Goal: Transaction & Acquisition: Download file/media

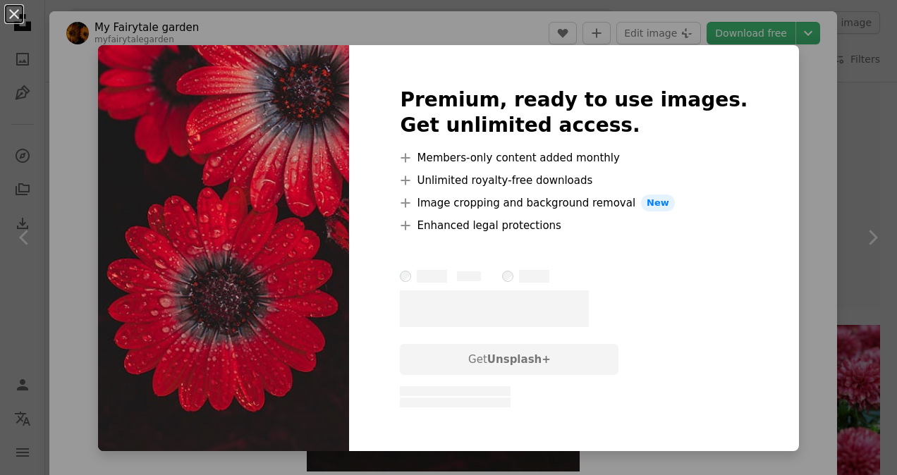
scroll to position [1165, 0]
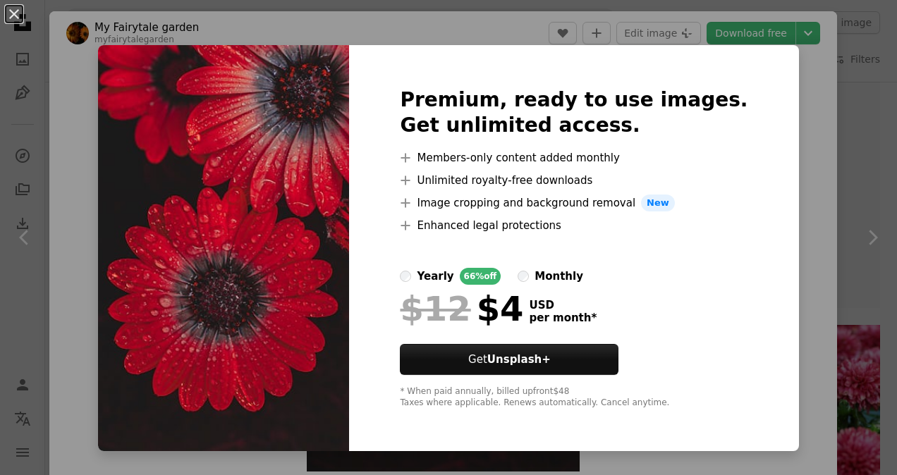
click at [550, 276] on div "monthly" at bounding box center [558, 276] width 49 height 17
click at [440, 274] on label "yearly 66% off" at bounding box center [450, 276] width 101 height 17
click at [760, 262] on div "Premium, ready to use images. Get unlimited access. A plus sign Members-only co…" at bounding box center [573, 248] width 449 height 406
click at [780, 147] on div "An X shape Premium, ready to use images. Get unlimited access. A plus sign Memb…" at bounding box center [448, 237] width 897 height 475
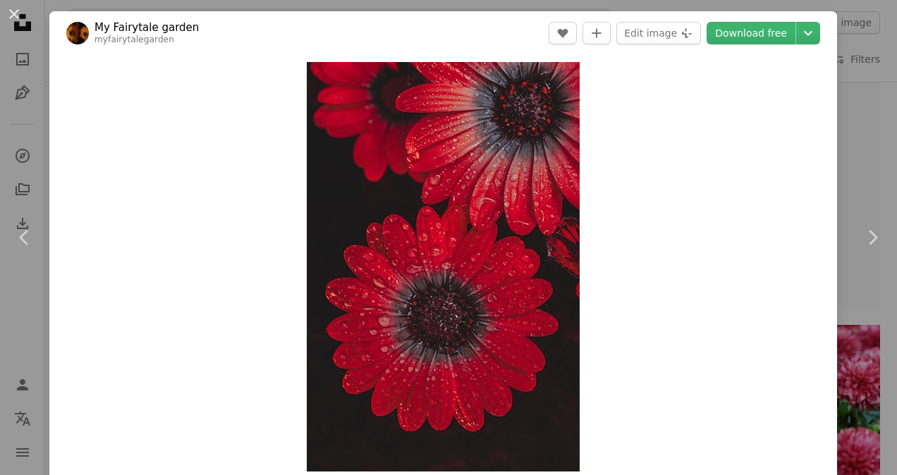
click at [857, 91] on div "An X shape Chevron left Chevron right My Fairytale garden myfairytalegarden A h…" at bounding box center [448, 237] width 897 height 475
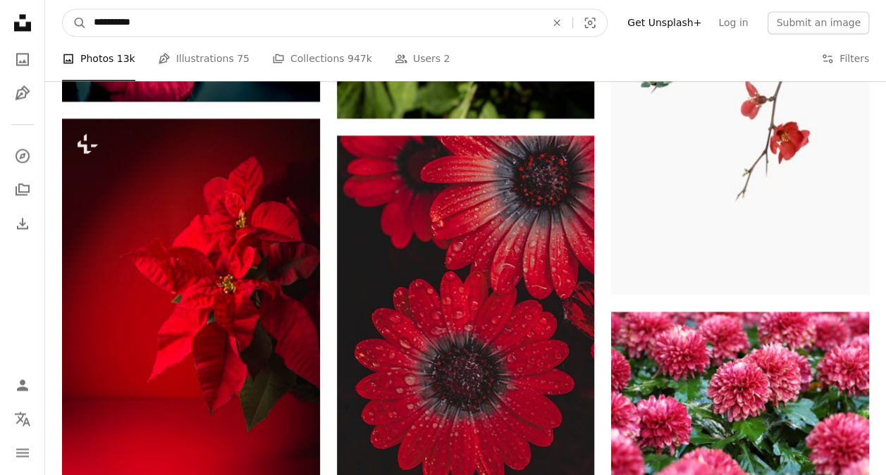
click at [227, 14] on input "**********" at bounding box center [314, 22] width 455 height 27
type input "**********"
click at [63, 9] on button "A magnifying glass" at bounding box center [75, 22] width 24 height 27
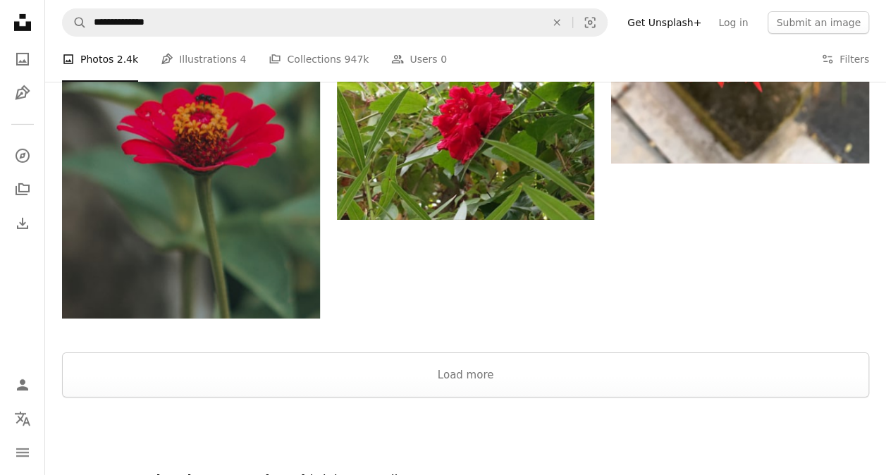
scroll to position [2373, 0]
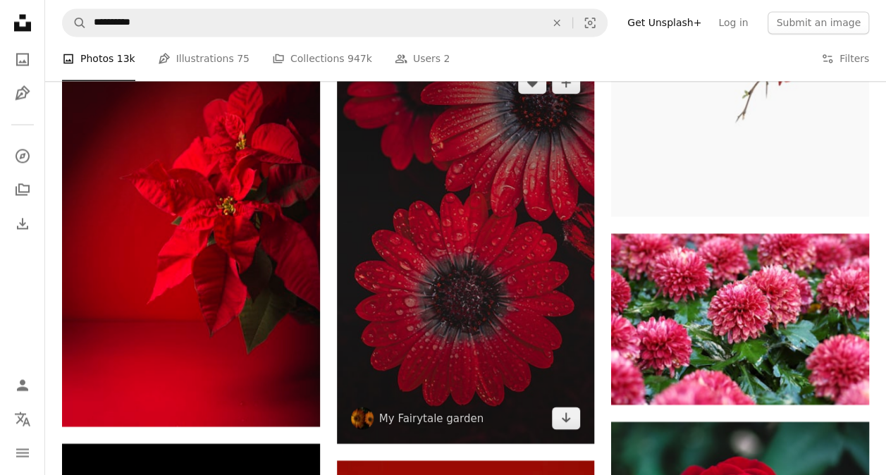
scroll to position [1254, 0]
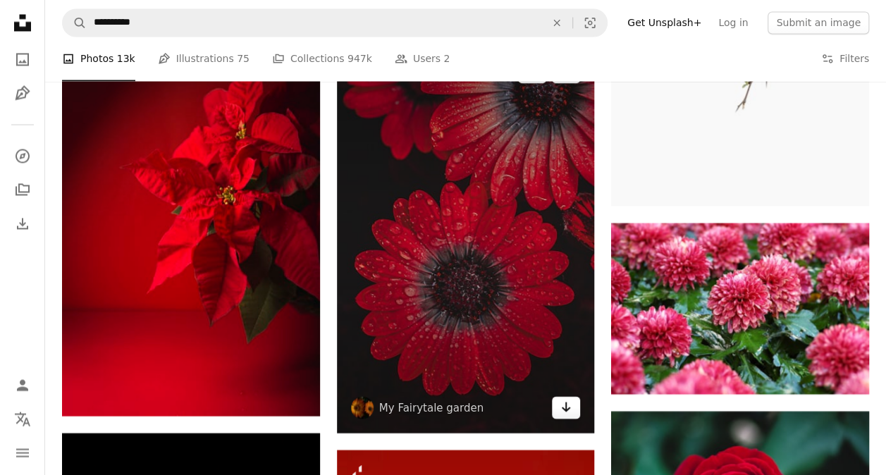
click at [568, 396] on link "Arrow pointing down" at bounding box center [566, 407] width 28 height 23
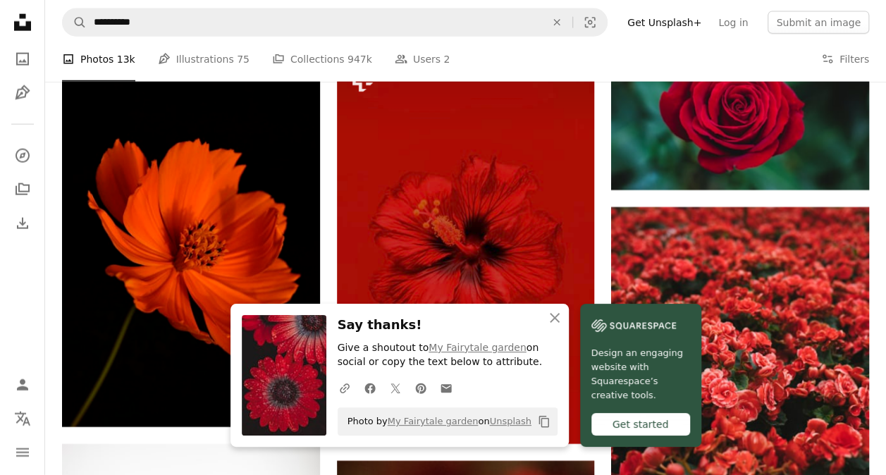
scroll to position [1648, 0]
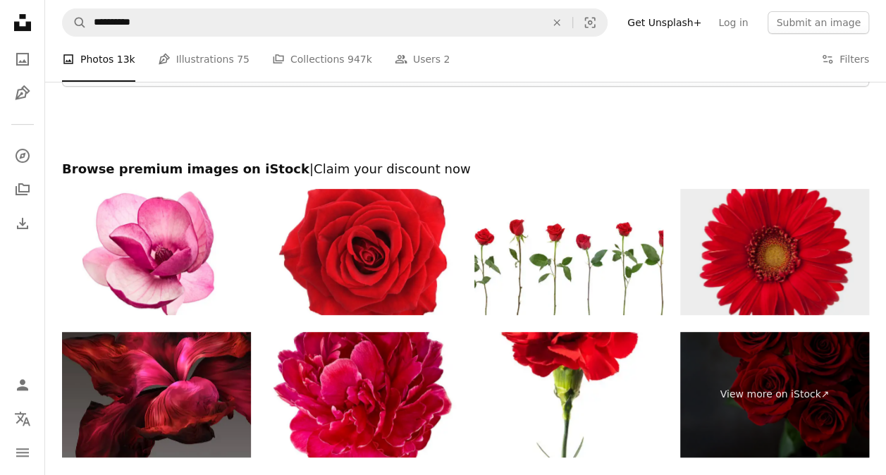
scroll to position [2891, 0]
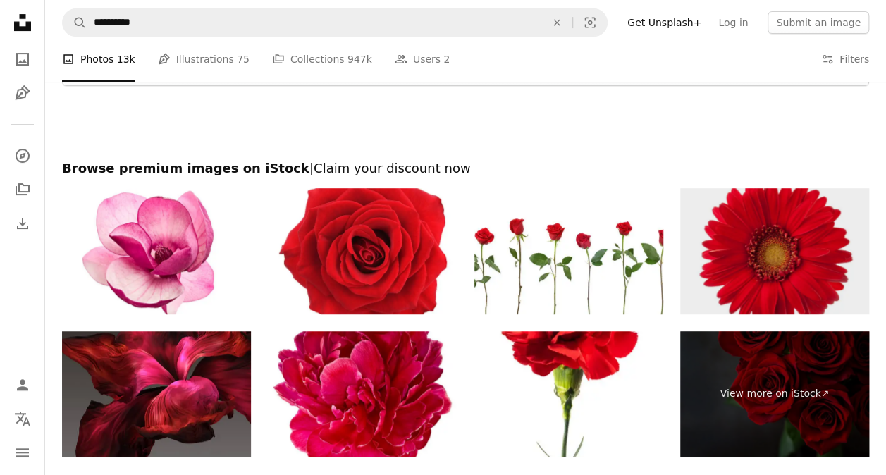
click at [783, 262] on img at bounding box center [774, 251] width 189 height 126
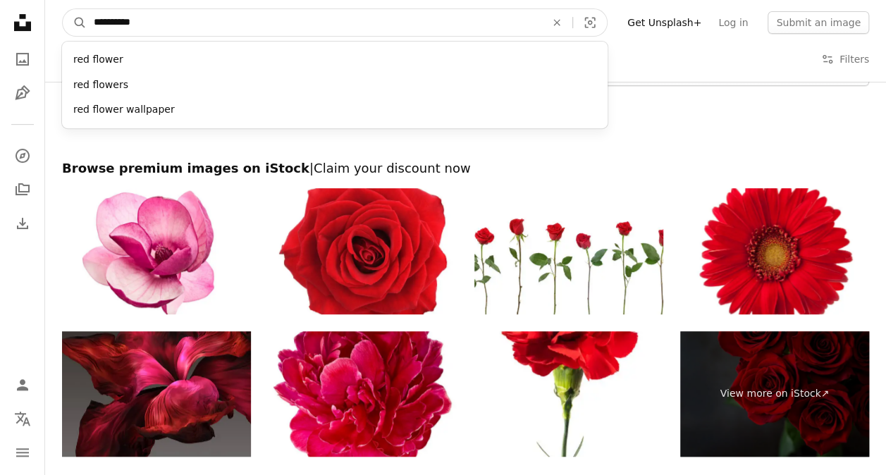
drag, startPoint x: 230, startPoint y: 17, endPoint x: 52, endPoint y: 14, distance: 177.7
click at [52, 14] on nav "**********" at bounding box center [465, 22] width 841 height 45
type input "**********"
click button "A magnifying glass" at bounding box center [75, 22] width 24 height 27
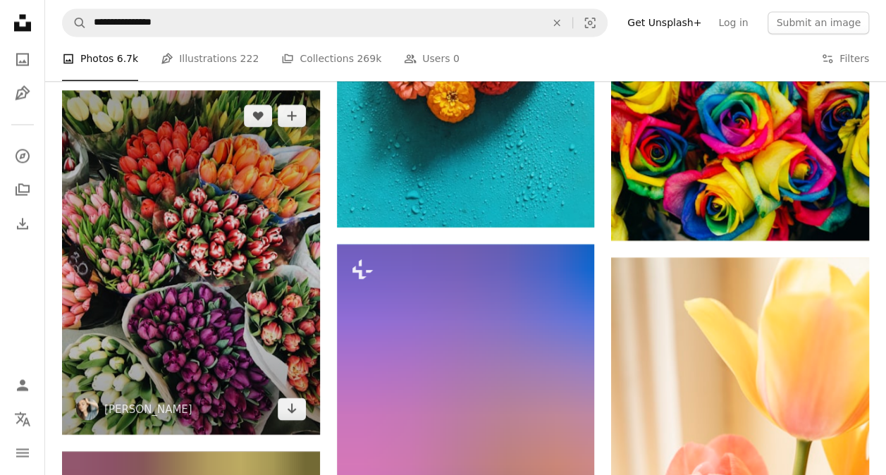
scroll to position [1213, 0]
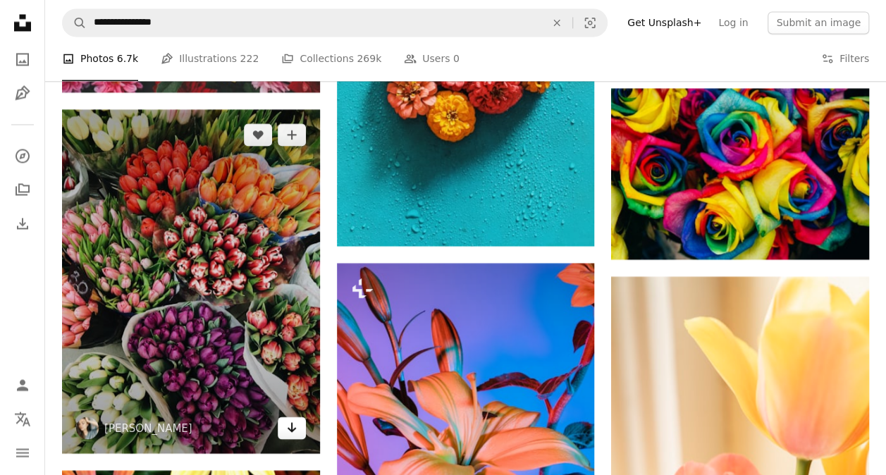
click at [293, 427] on icon "Arrow pointing down" at bounding box center [291, 427] width 11 height 17
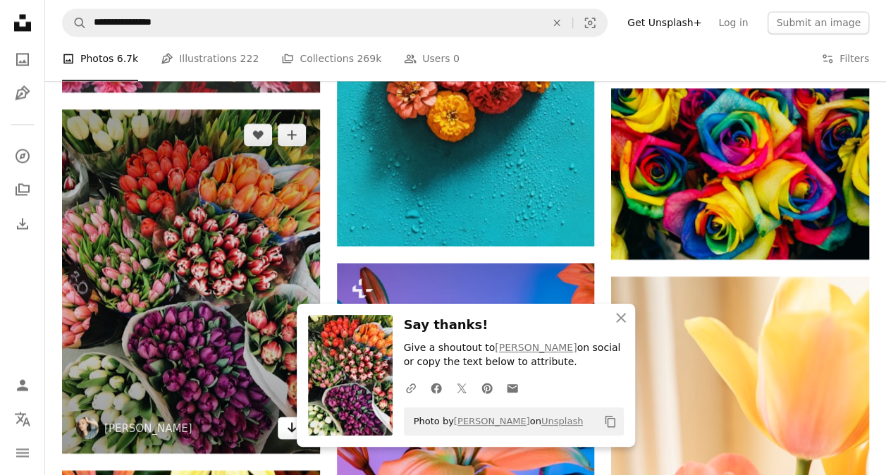
scroll to position [1626, 0]
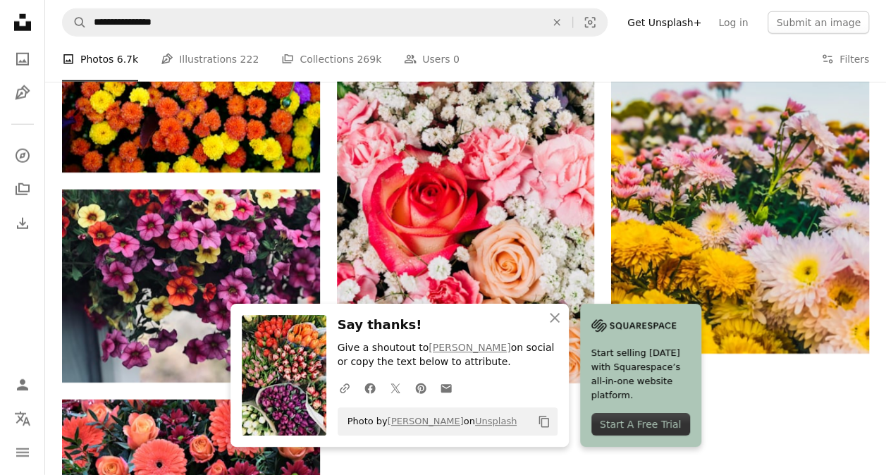
scroll to position [1883, 0]
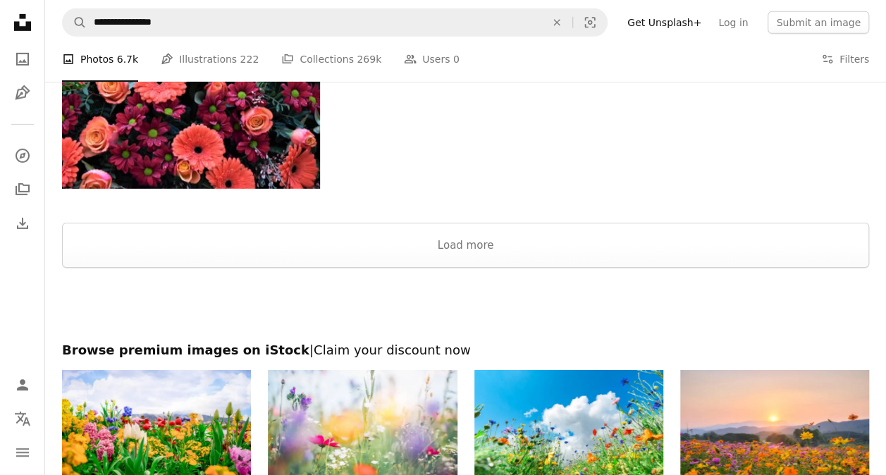
scroll to position [2186, 0]
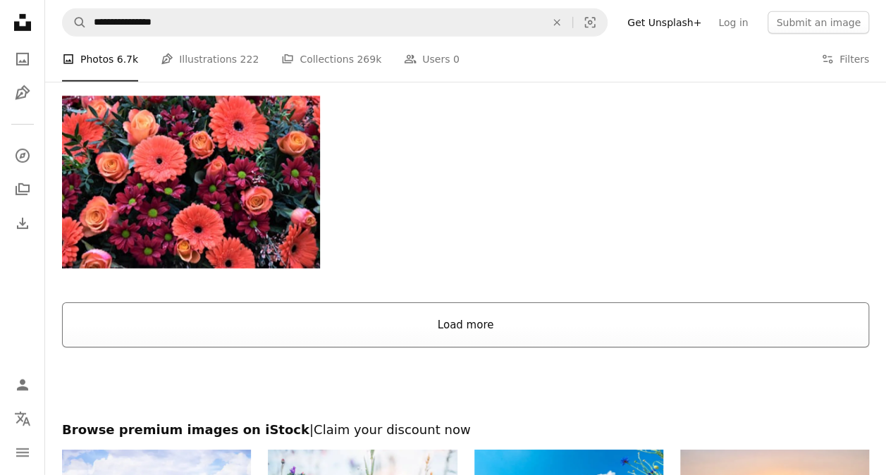
click at [473, 338] on button "Load more" at bounding box center [465, 324] width 807 height 45
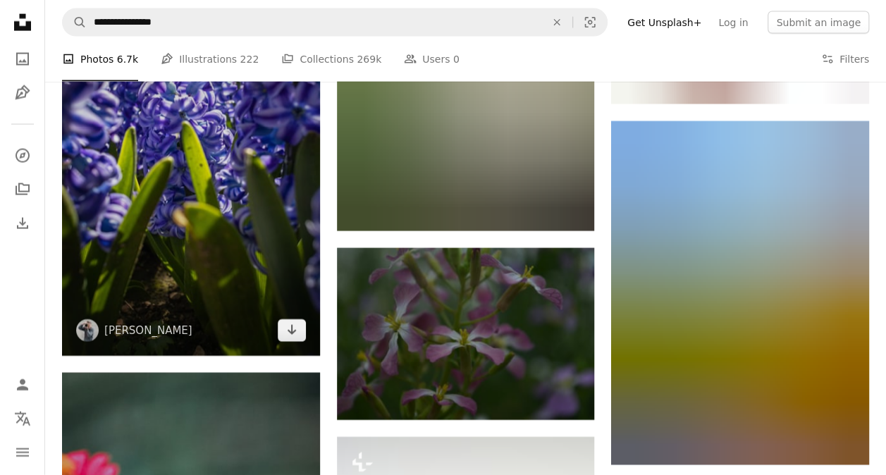
scroll to position [12175, 0]
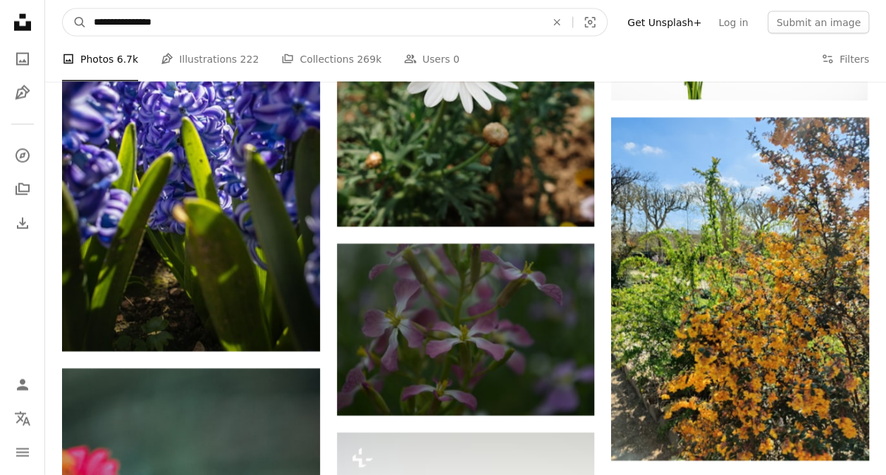
drag, startPoint x: 127, startPoint y: 18, endPoint x: 51, endPoint y: 17, distance: 75.5
click at [51, 17] on nav "**********" at bounding box center [465, 22] width 841 height 45
type input "**********"
click at [63, 9] on button "A magnifying glass" at bounding box center [75, 22] width 24 height 27
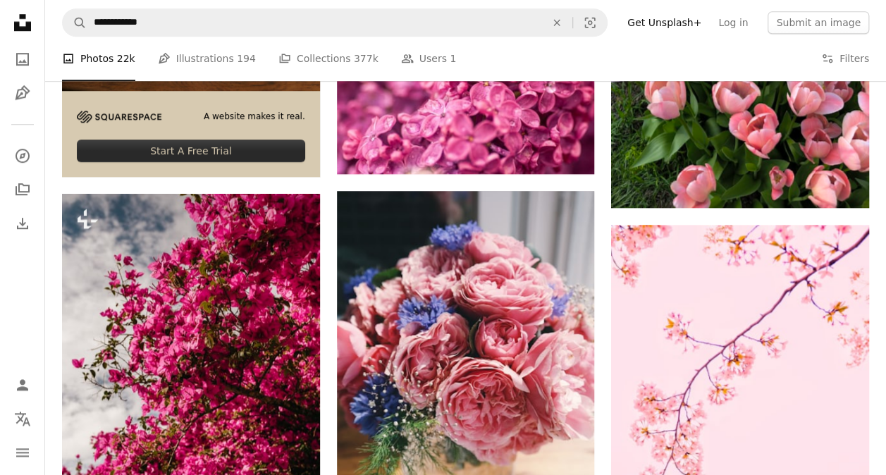
scroll to position [3243, 0]
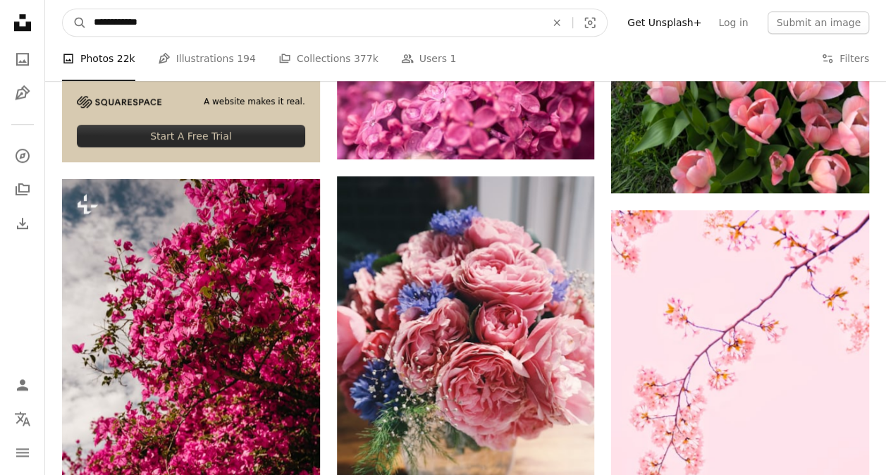
click at [188, 25] on input "**********" at bounding box center [314, 22] width 455 height 27
type input "**********"
click button "A magnifying glass" at bounding box center [75, 22] width 24 height 27
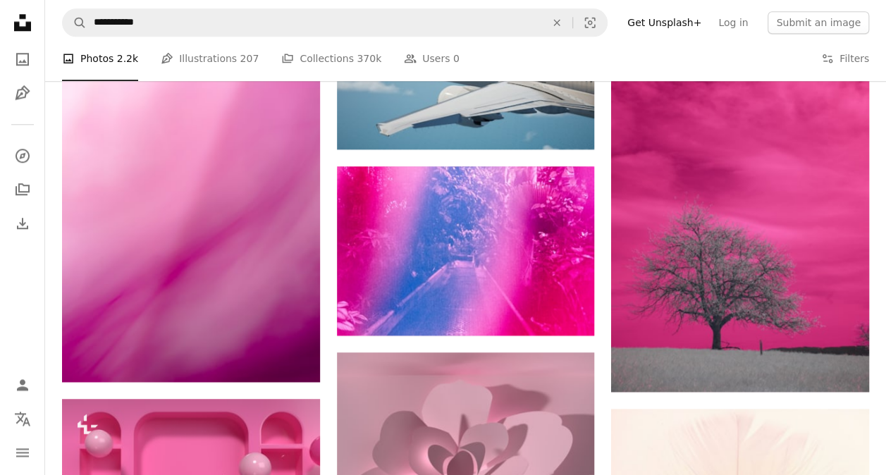
scroll to position [715, 0]
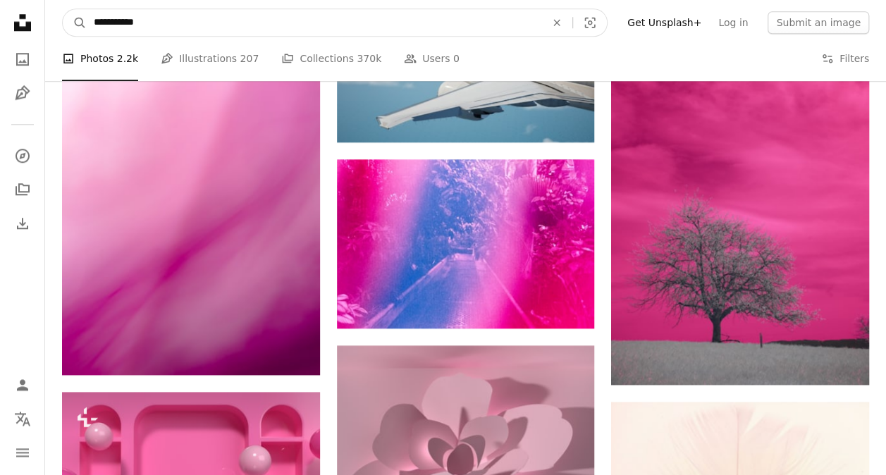
click at [188, 14] on input "**********" at bounding box center [314, 22] width 455 height 27
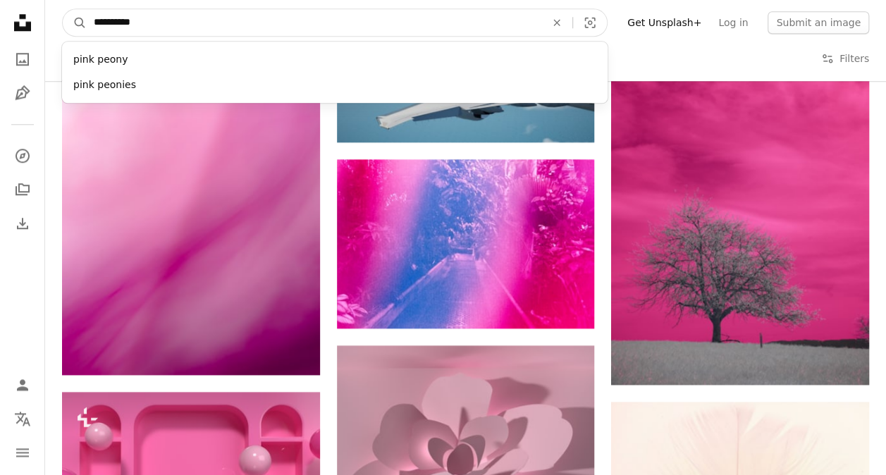
type input "**********"
click at [63, 9] on button "A magnifying glass" at bounding box center [75, 22] width 24 height 27
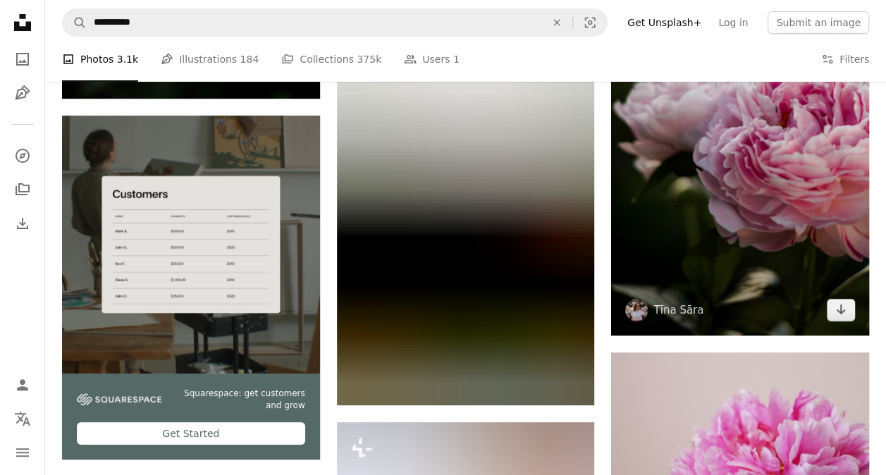
scroll to position [2714, 0]
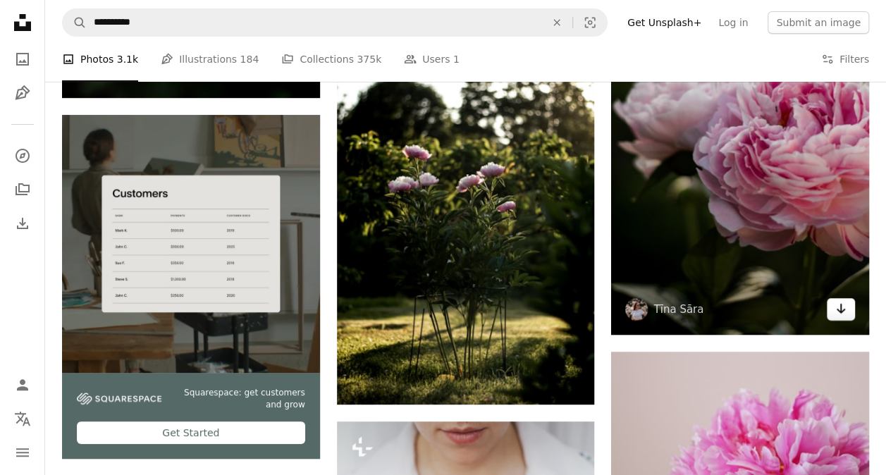
click at [842, 309] on icon "Arrow pointing down" at bounding box center [841, 308] width 11 height 17
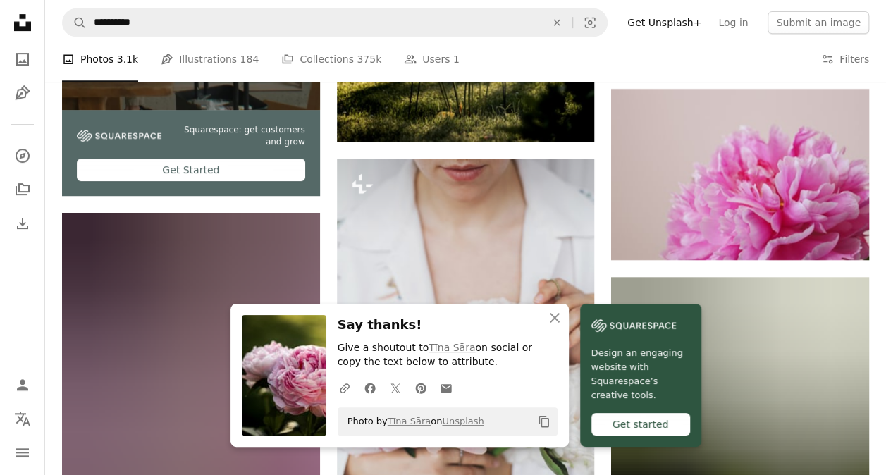
scroll to position [2977, 0]
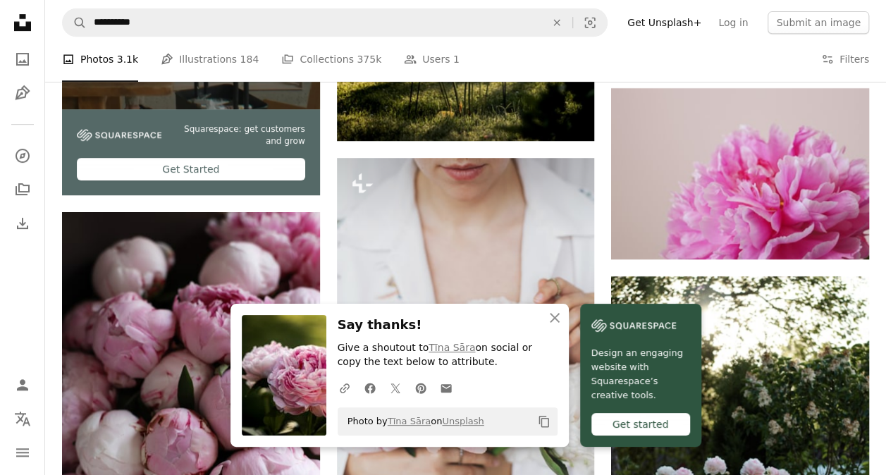
click at [558, 324] on icon "An X shape" at bounding box center [554, 318] width 17 height 17
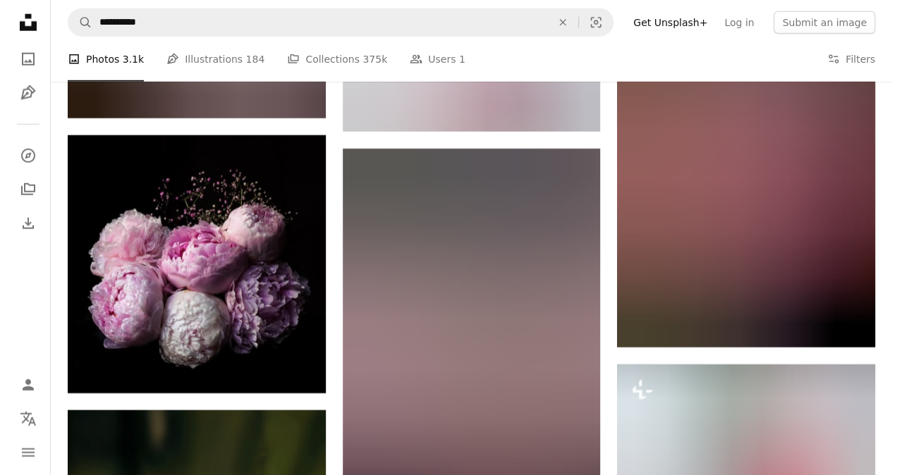
scroll to position [12483, 0]
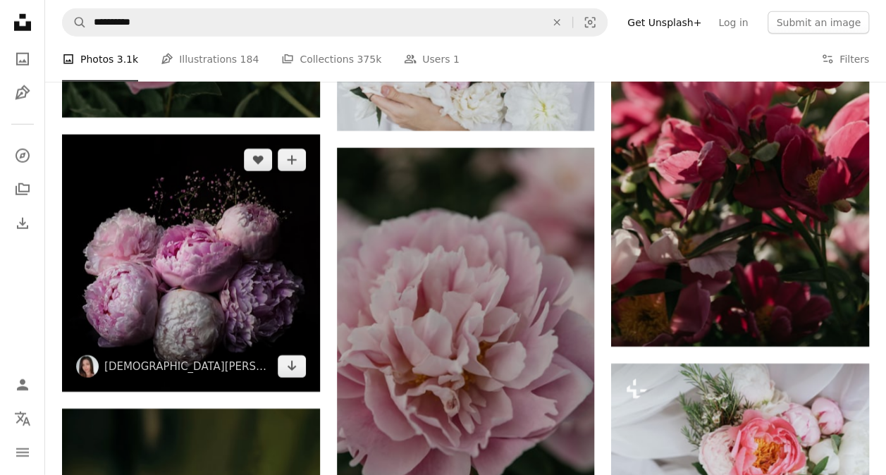
click at [197, 273] on img at bounding box center [191, 264] width 258 height 258
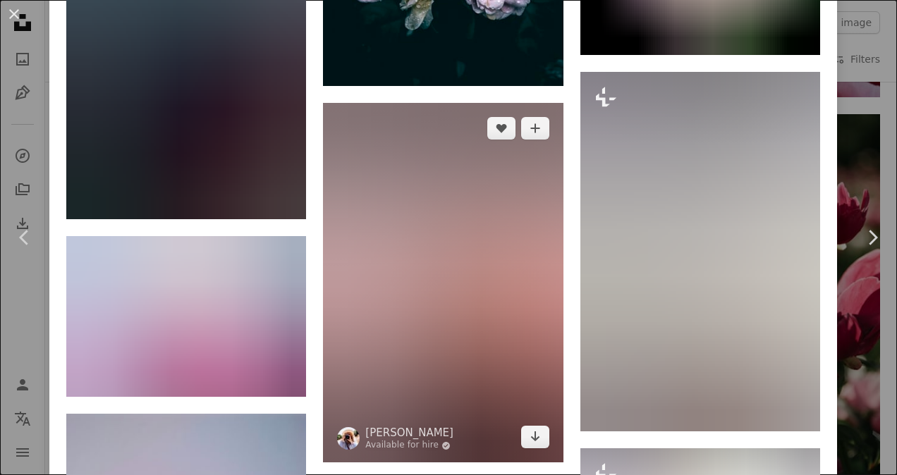
scroll to position [2472, 0]
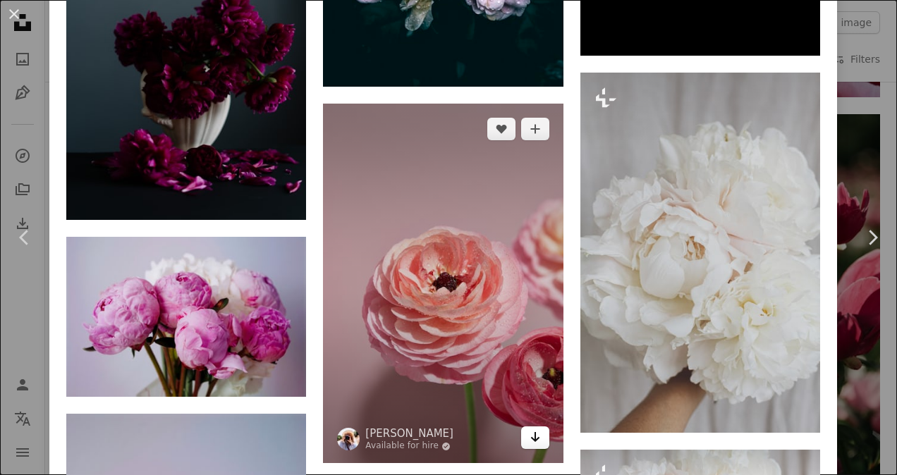
click at [532, 429] on icon "Arrow pointing down" at bounding box center [535, 437] width 11 height 17
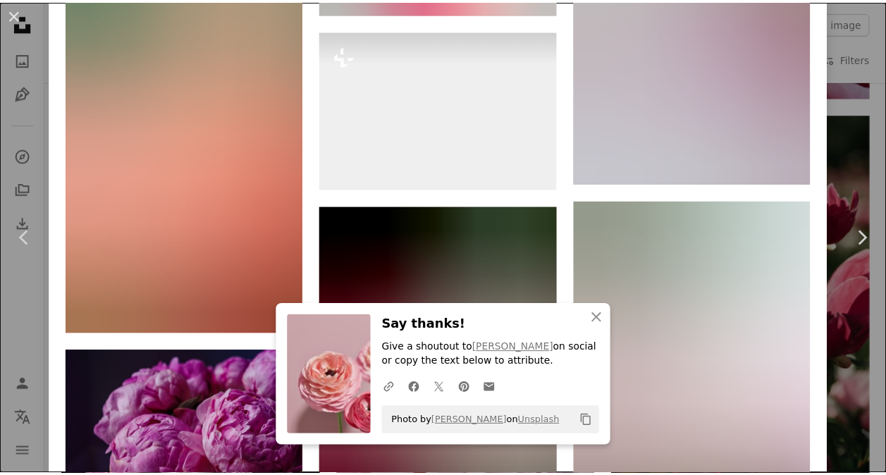
scroll to position [3470, 0]
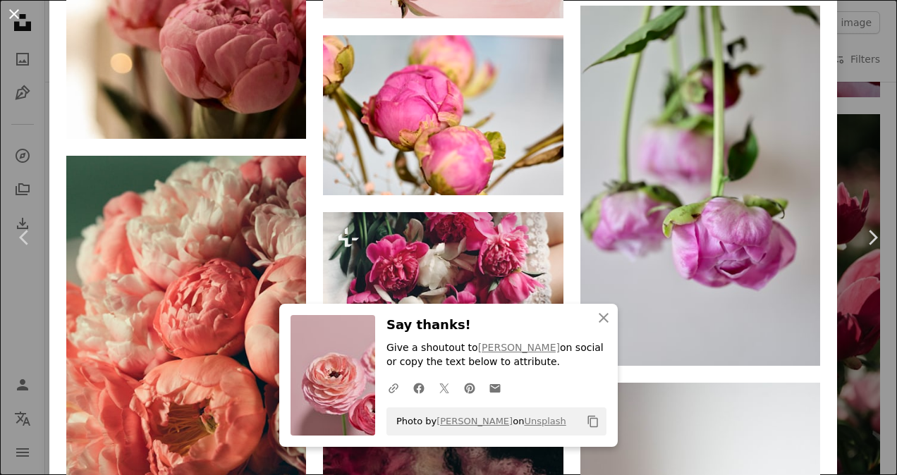
click at [15, 22] on button "An X shape" at bounding box center [14, 14] width 17 height 17
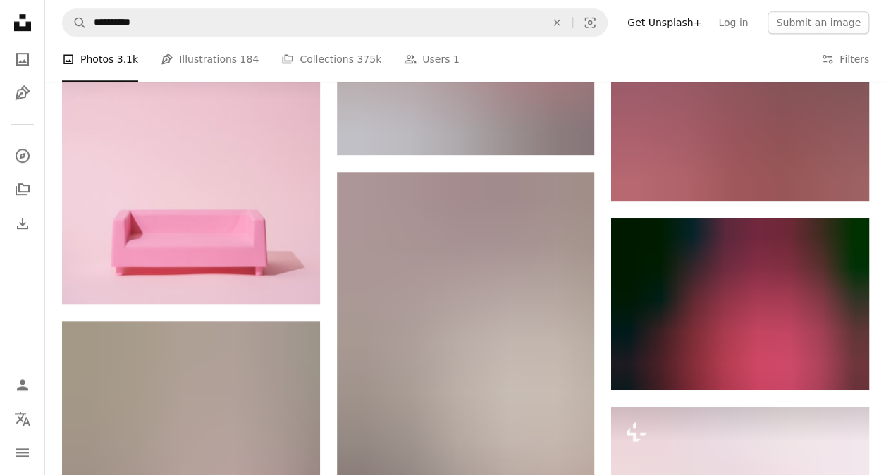
scroll to position [11040, 0]
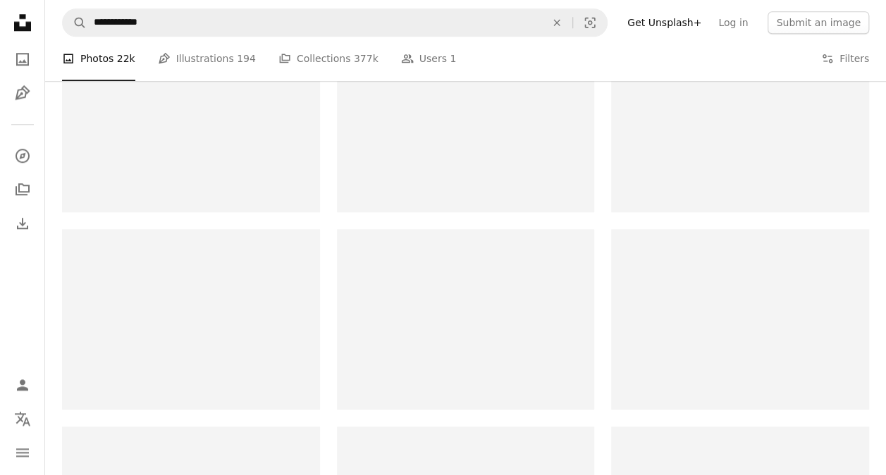
scroll to position [1043, 0]
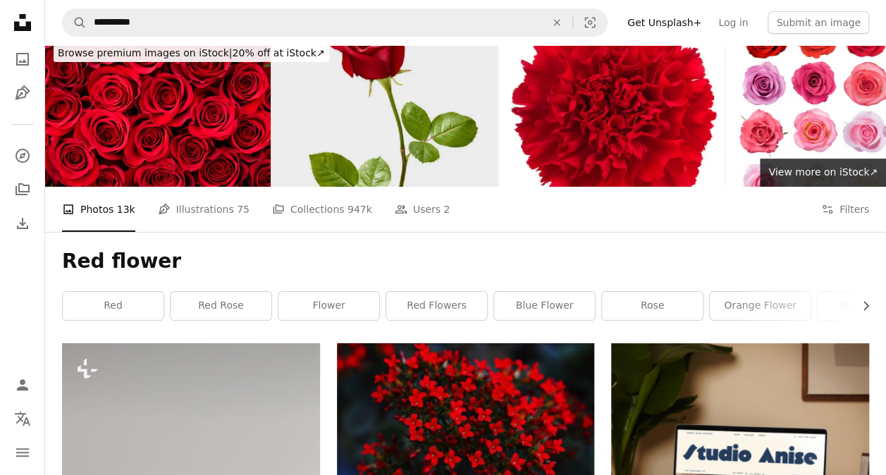
scroll to position [6, 0]
